Goal: Contribute content: Add original content to the website for others to see

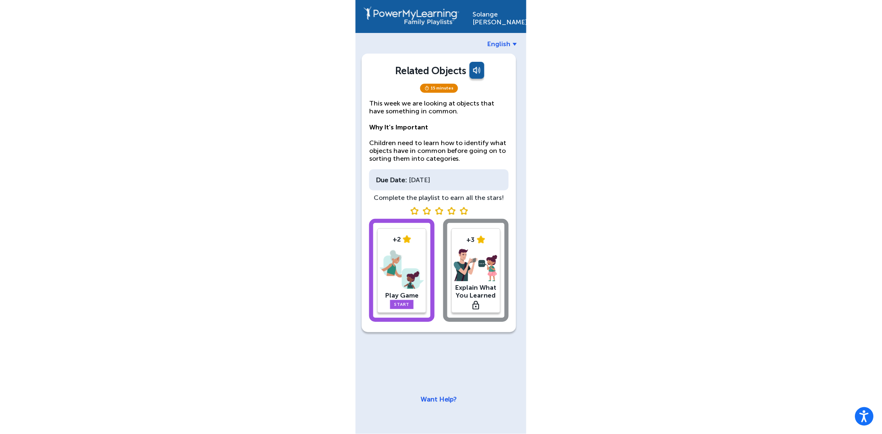
click at [401, 257] on img at bounding box center [402, 269] width 44 height 43
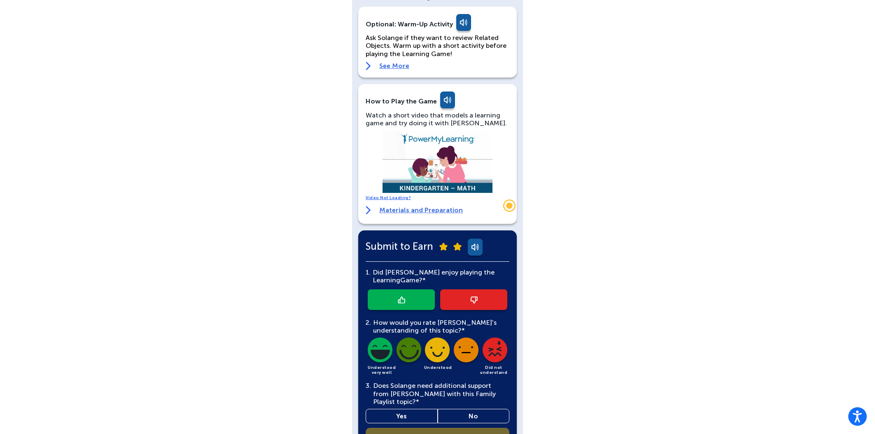
scroll to position [86, 0]
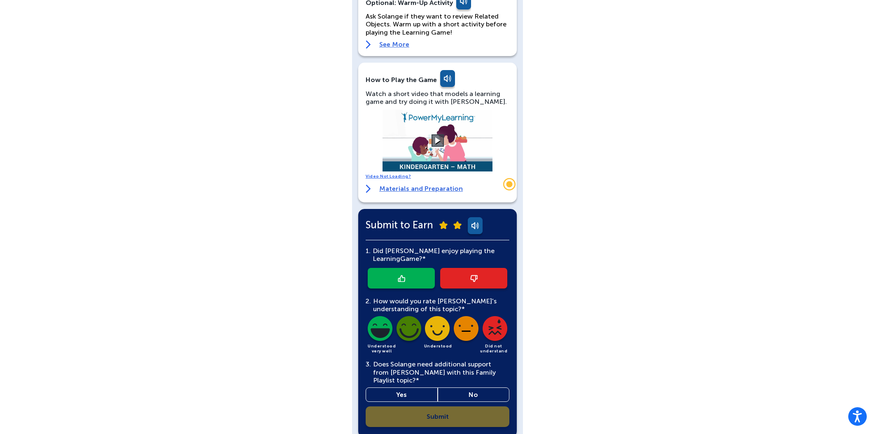
click at [418, 280] on link at bounding box center [401, 278] width 67 height 21
click at [407, 328] on img at bounding box center [409, 330] width 28 height 28
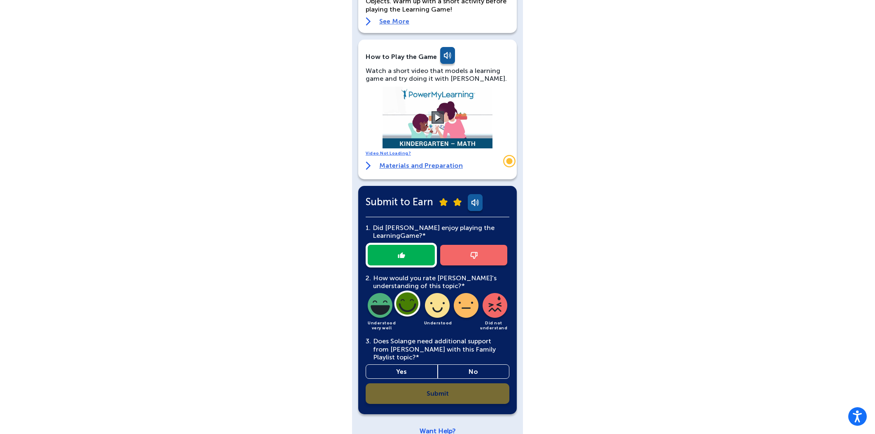
scroll to position [116, 0]
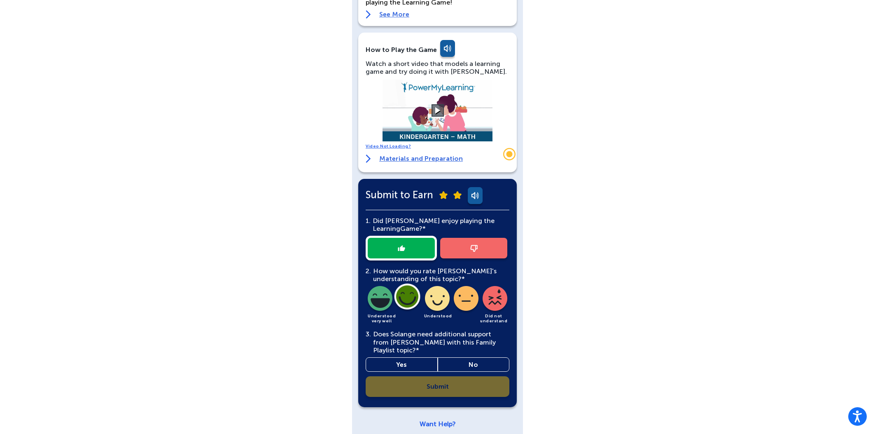
click at [462, 357] on link "No" at bounding box center [474, 364] width 72 height 14
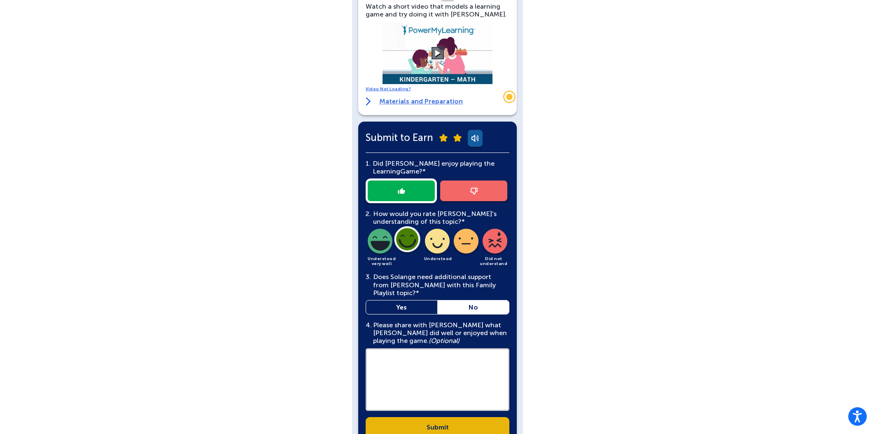
scroll to position [213, 0]
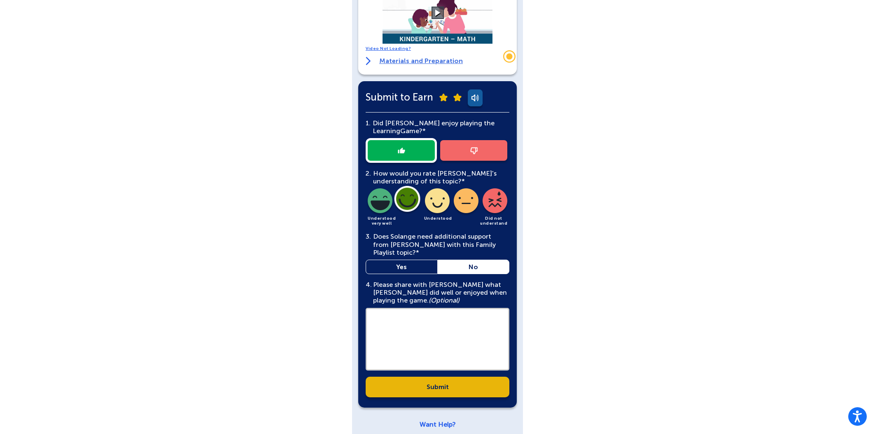
click at [450, 378] on link "Submit" at bounding box center [438, 386] width 144 height 21
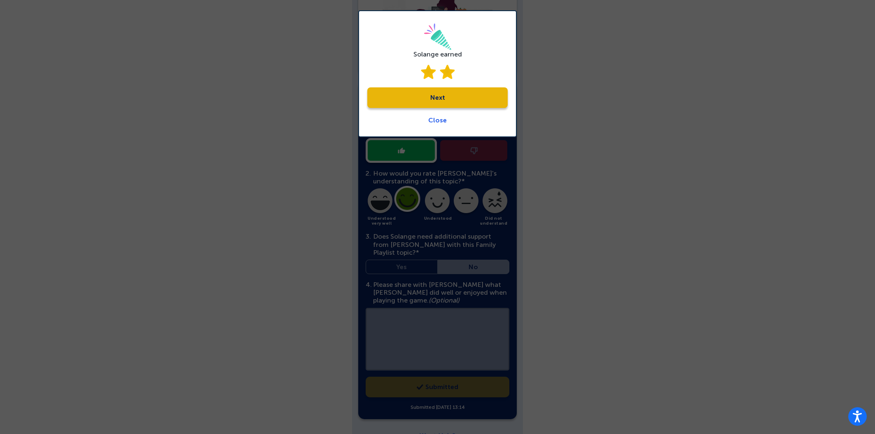
click at [441, 91] on link "Next" at bounding box center [437, 97] width 140 height 21
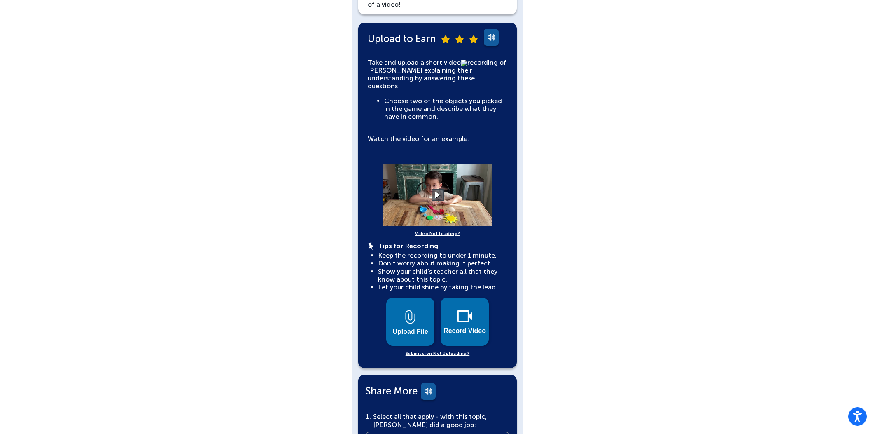
scroll to position [171, 0]
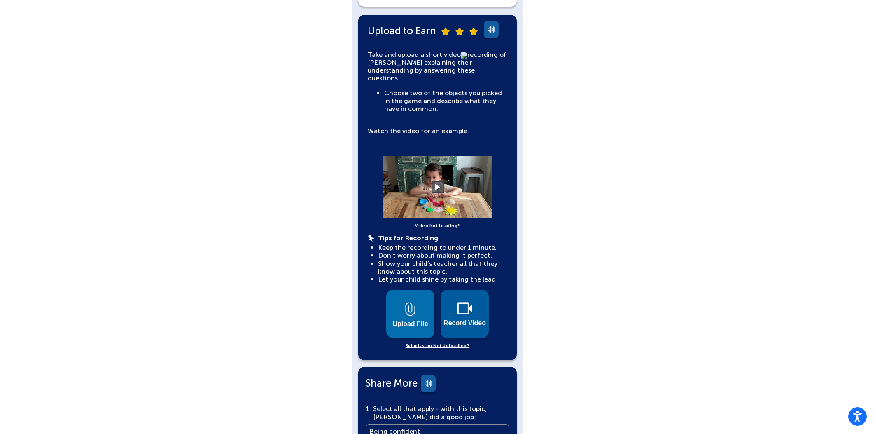
click at [461, 309] on button "Record Video" at bounding box center [465, 313] width 48 height 48
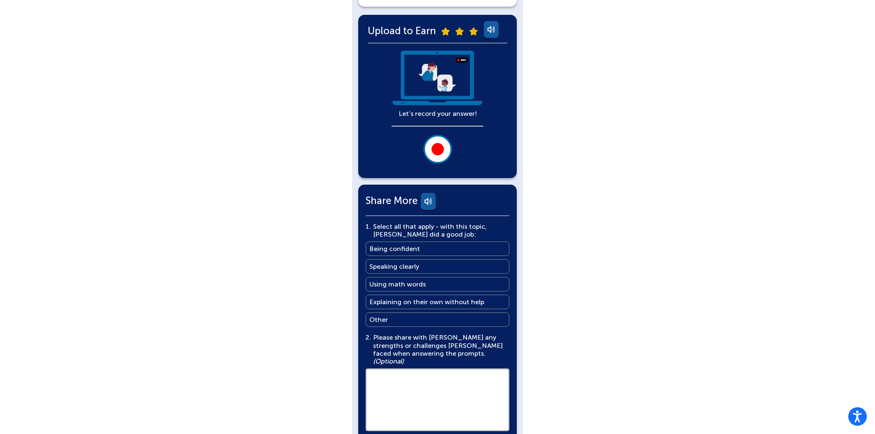
scroll to position [181, 0]
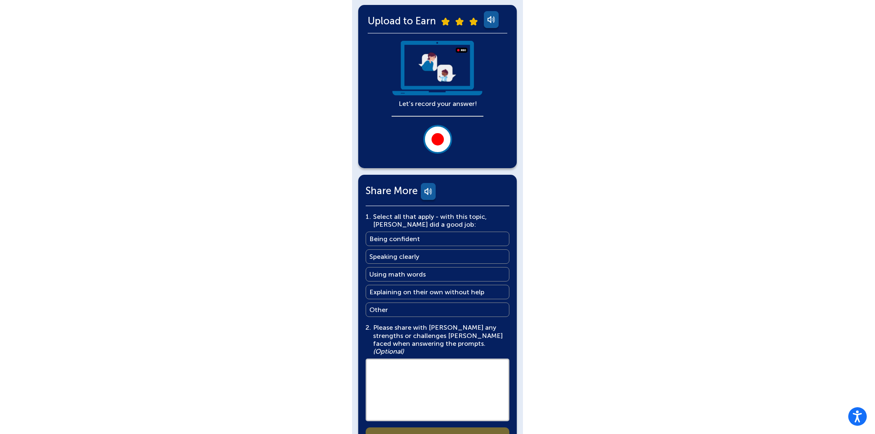
click at [433, 137] on div at bounding box center [437, 139] width 12 height 12
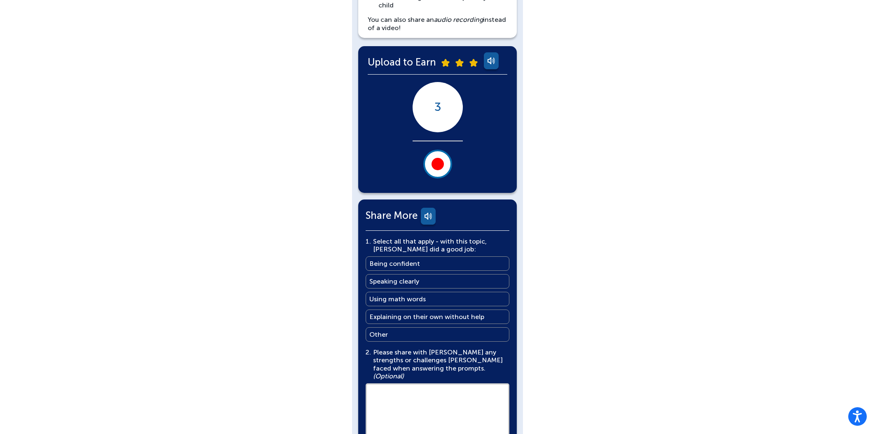
scroll to position [96, 0]
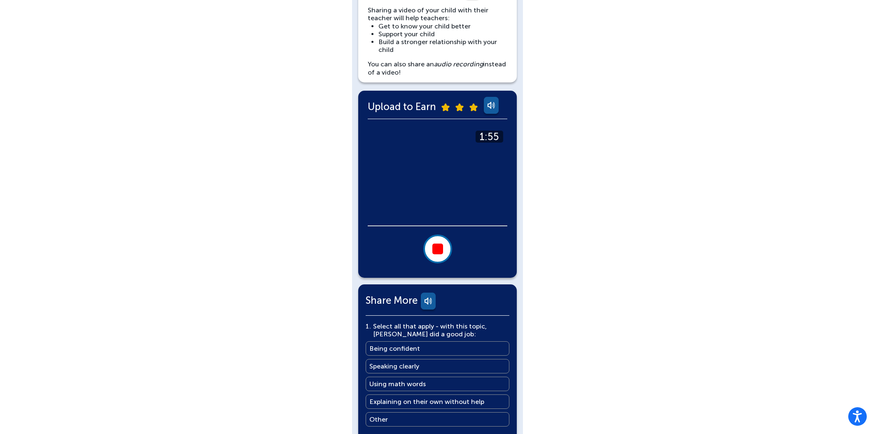
click at [445, 254] on button at bounding box center [437, 248] width 29 height 29
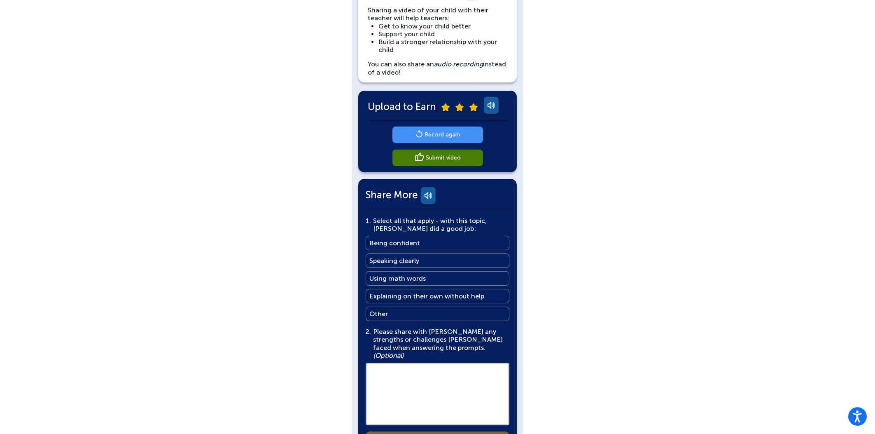
click at [418, 273] on link "Using math words Using math words" at bounding box center [438, 278] width 144 height 14
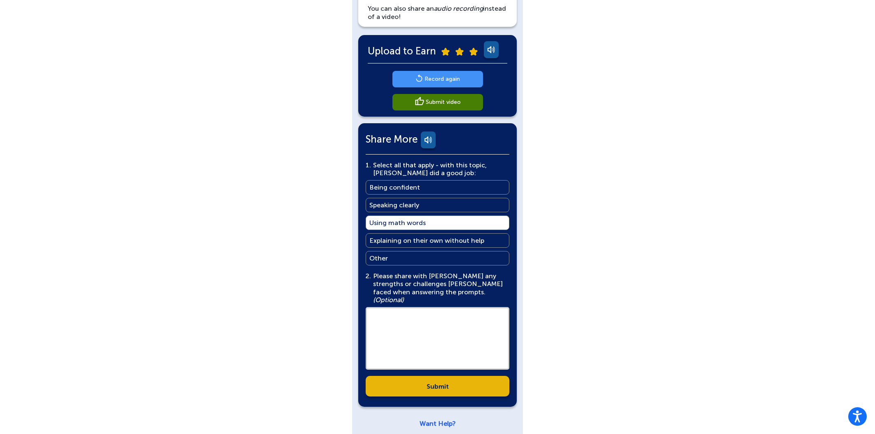
click at [433, 380] on link "Submit" at bounding box center [438, 385] width 144 height 21
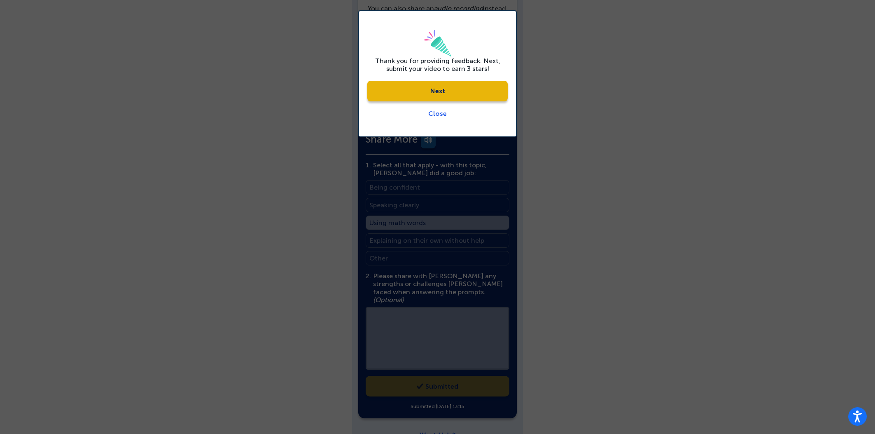
click at [472, 95] on link "Next" at bounding box center [437, 91] width 140 height 21
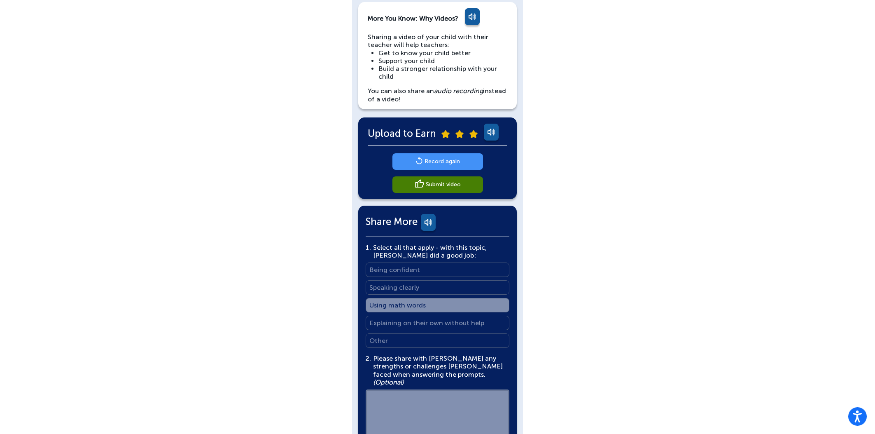
scroll to position [0, 0]
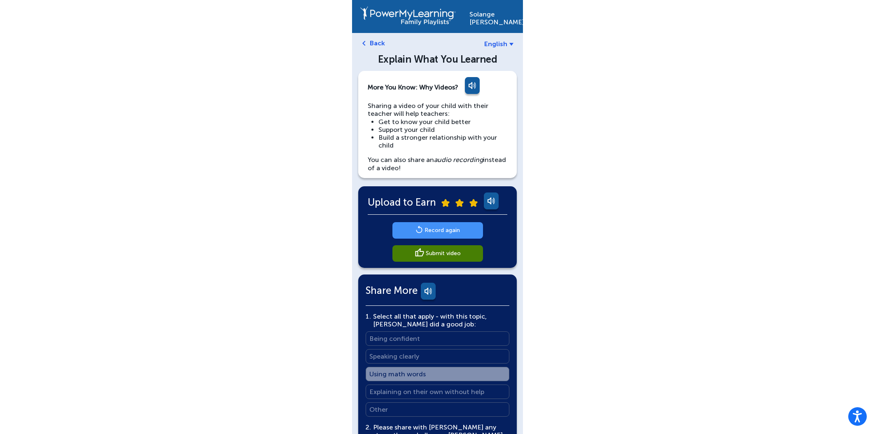
click at [380, 34] on div "[PERSON_NAME] English Back Explain What You Learned More You Know: Why Videos? …" at bounding box center [437, 302] width 171 height 604
click at [382, 40] on link "Back" at bounding box center [377, 43] width 15 height 8
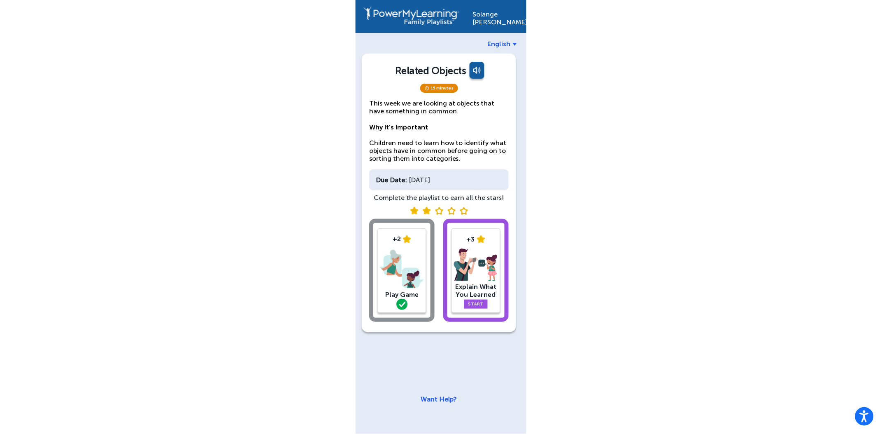
click at [485, 302] on link "Start" at bounding box center [476, 303] width 24 height 9
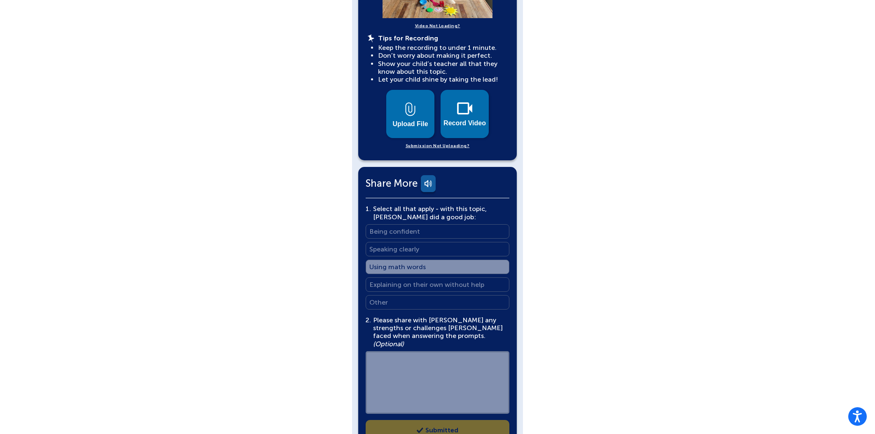
scroll to position [418, 0]
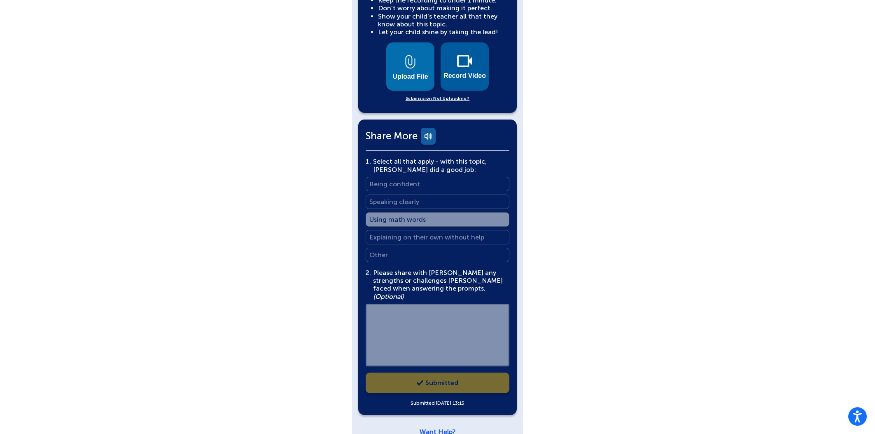
click at [465, 61] on button "Record Video" at bounding box center [465, 66] width 48 height 48
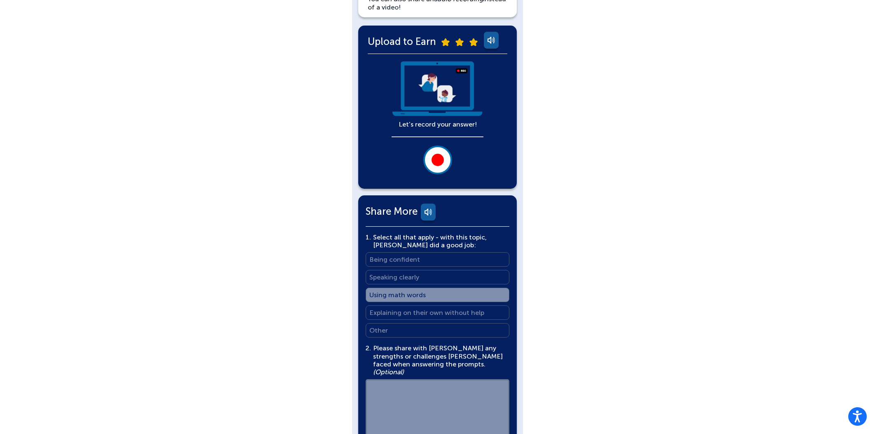
scroll to position [72, 0]
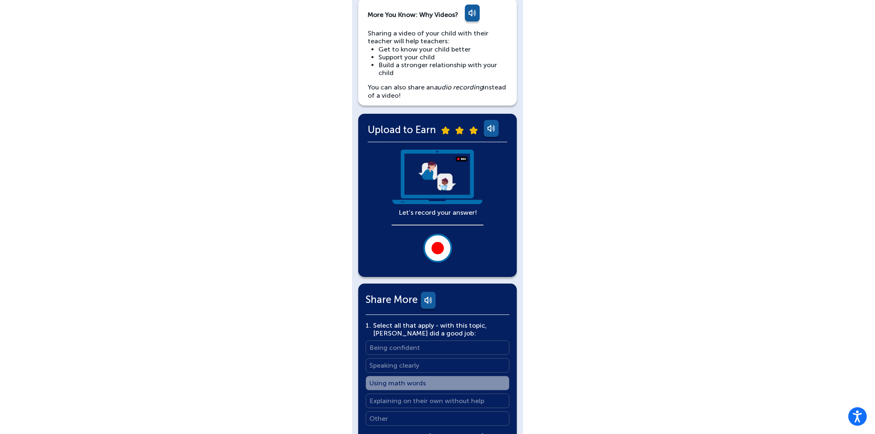
click at [436, 246] on div at bounding box center [437, 248] width 12 height 12
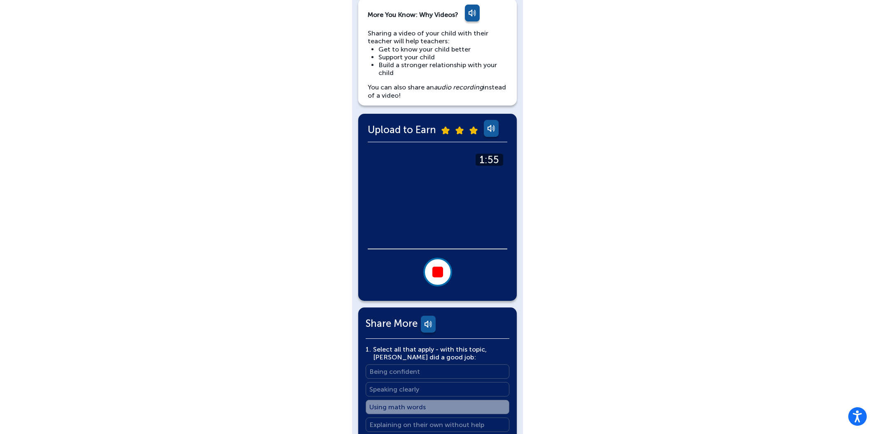
click at [442, 273] on div at bounding box center [437, 271] width 11 height 11
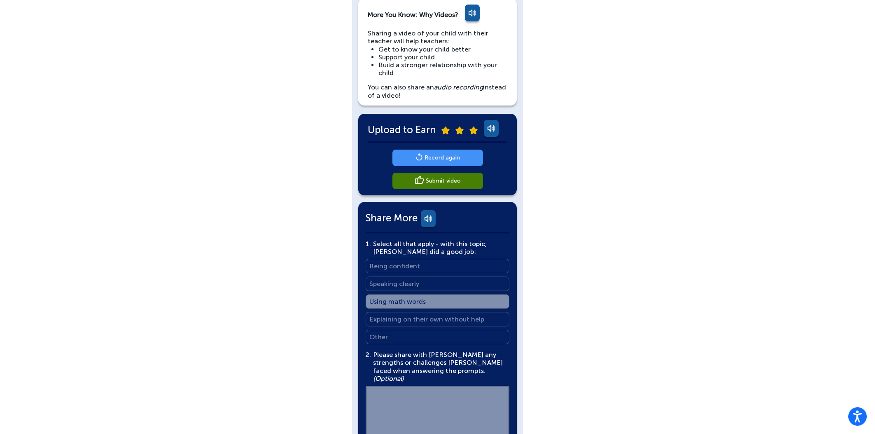
click at [456, 185] on link "Submit video" at bounding box center [437, 180] width 91 height 16
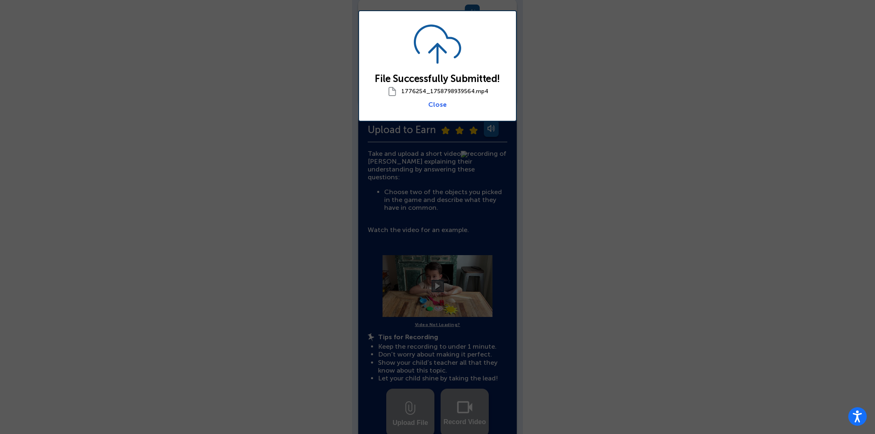
click at [434, 103] on link "Close" at bounding box center [437, 104] width 19 height 8
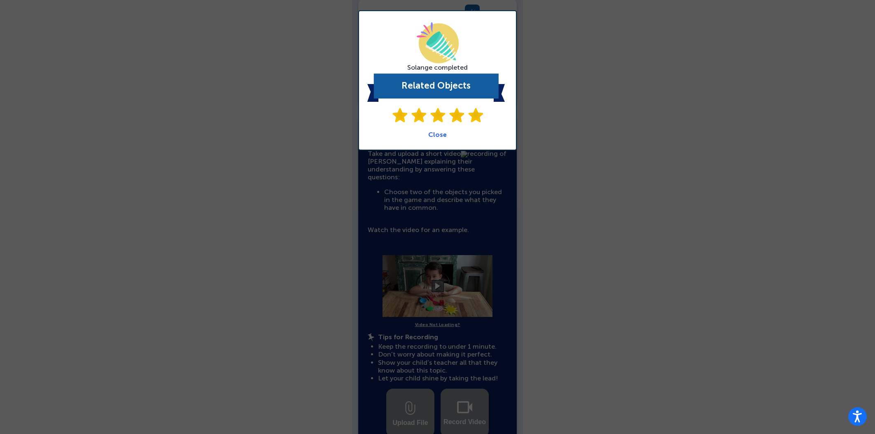
click at [437, 131] on link "Close" at bounding box center [437, 135] width 19 height 8
